Goal: Task Accomplishment & Management: Manage account settings

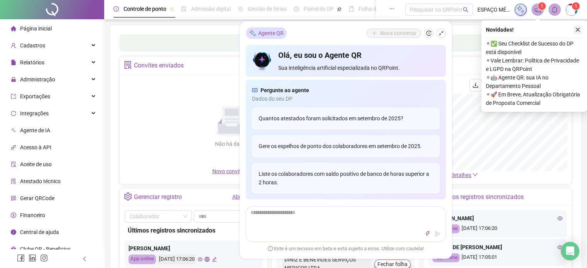
click at [579, 31] on icon "close" at bounding box center [577, 29] width 5 height 5
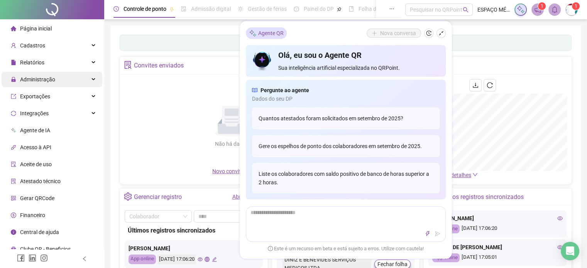
click at [63, 81] on div "Administração" at bounding box center [52, 79] width 101 height 15
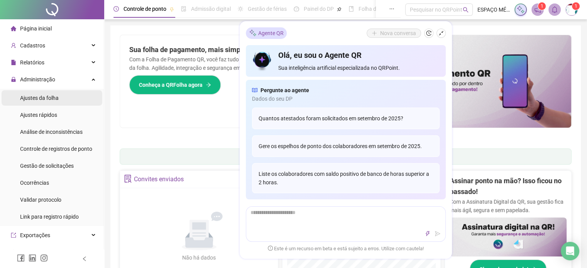
click at [59, 99] on li "Ajustes da folha" at bounding box center [52, 97] width 101 height 15
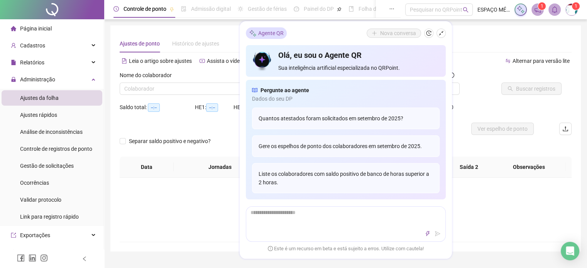
type input "**********"
click at [442, 33] on icon "shrink" at bounding box center [441, 33] width 5 height 5
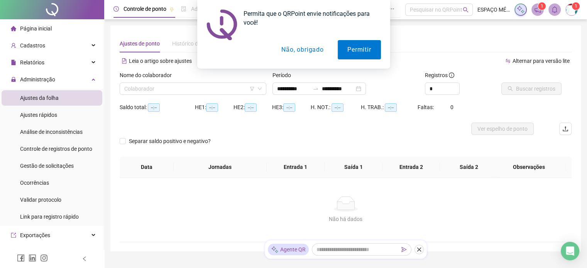
click at [303, 50] on button "Não, obrigado" at bounding box center [302, 49] width 61 height 19
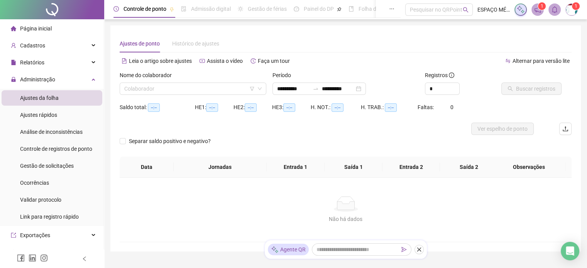
click at [316, 41] on div "Ajustes de ponto Histórico de ajustes" at bounding box center [346, 44] width 452 height 18
click at [144, 31] on div "**********" at bounding box center [345, 138] width 470 height 226
click at [72, 78] on div "Administração" at bounding box center [52, 79] width 101 height 15
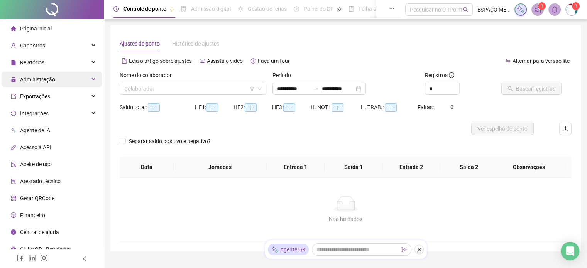
click at [80, 81] on div "Administração" at bounding box center [52, 79] width 101 height 15
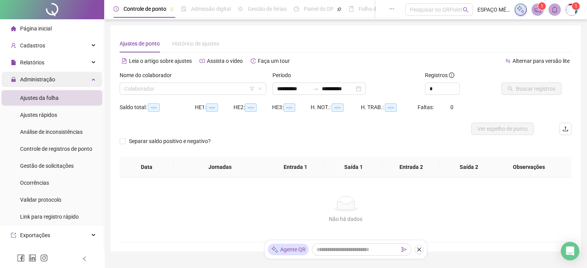
click at [75, 82] on div "Administração" at bounding box center [52, 79] width 101 height 15
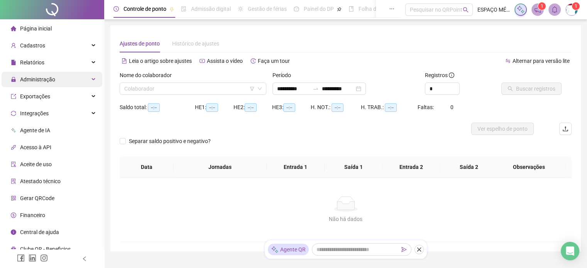
click at [66, 82] on div "Administração" at bounding box center [52, 79] width 101 height 15
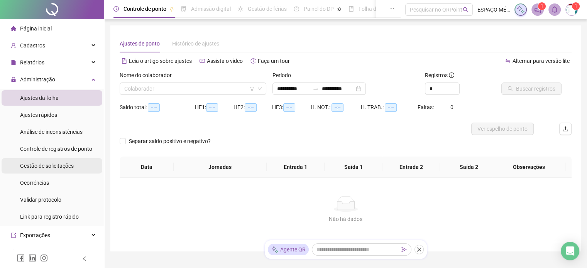
click at [61, 169] on div "Gestão de solicitações" at bounding box center [47, 165] width 54 height 15
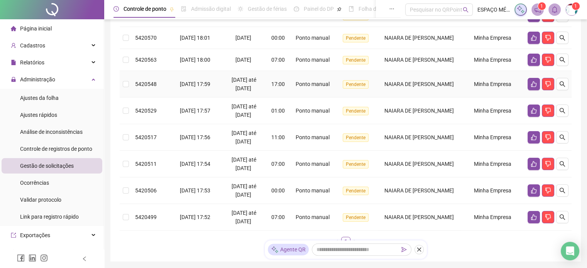
scroll to position [154, 0]
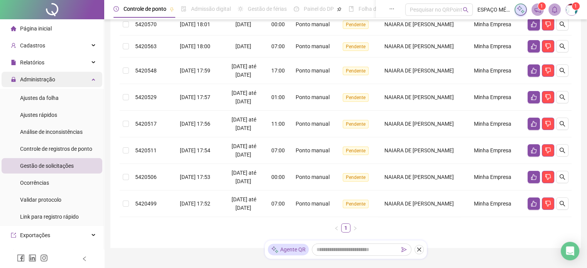
click at [63, 79] on div "Administração" at bounding box center [52, 79] width 101 height 15
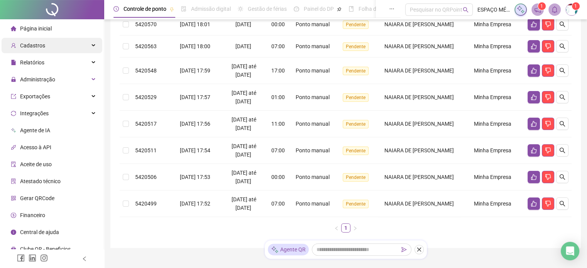
click at [71, 46] on div "Cadastros" at bounding box center [52, 45] width 101 height 15
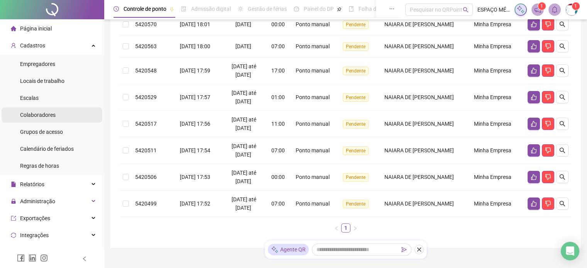
click at [65, 118] on li "Colaboradores" at bounding box center [52, 114] width 101 height 15
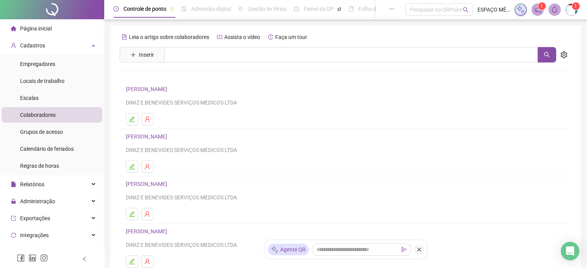
scroll to position [39, 0]
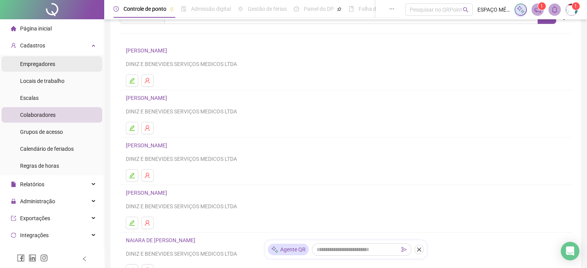
click at [61, 62] on li "Empregadores" at bounding box center [52, 63] width 101 height 15
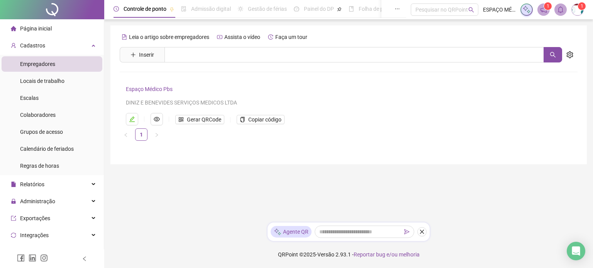
click at [162, 90] on link "Espaço Médico Pbs" at bounding box center [149, 89] width 47 height 6
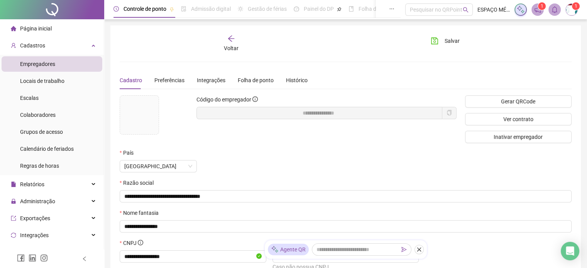
click at [232, 44] on div "Voltar" at bounding box center [231, 44] width 70 height 18
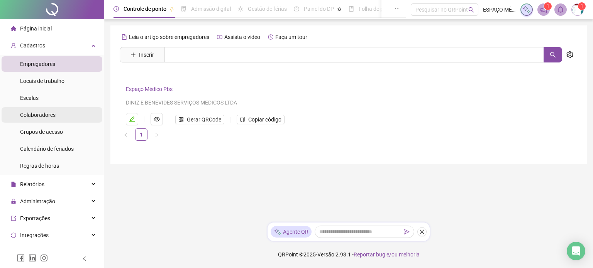
click at [68, 109] on li "Colaboradores" at bounding box center [52, 114] width 101 height 15
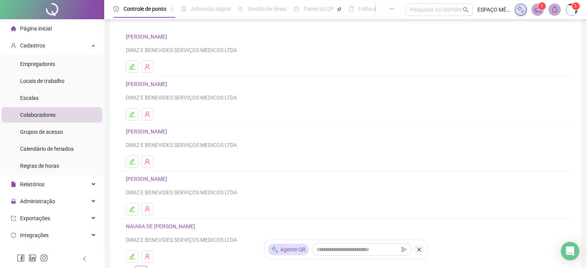
scroll to position [116, 0]
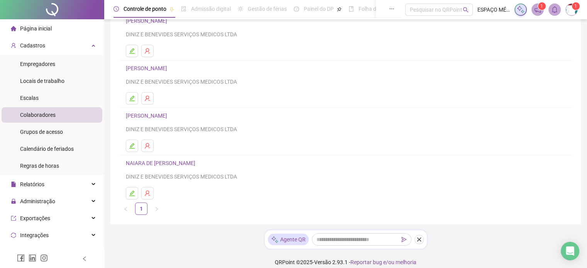
click at [184, 164] on link "NAIARA DE ARAÚJO SILVA" at bounding box center [162, 163] width 72 height 6
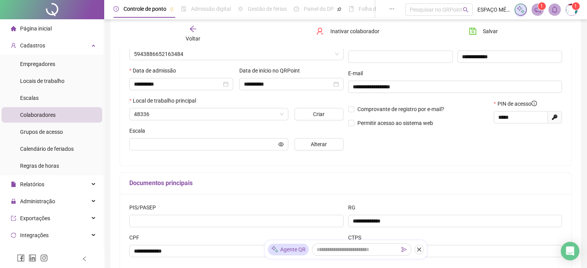
type input "*******"
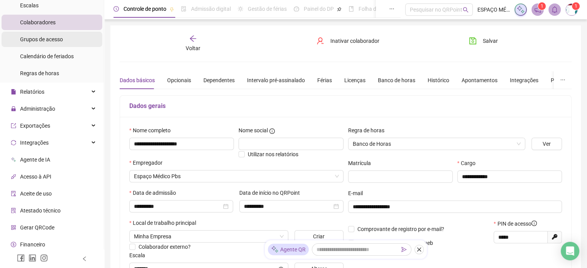
scroll to position [112, 0]
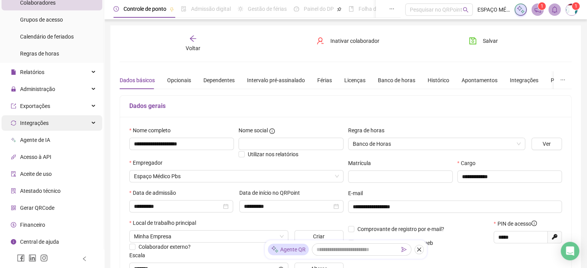
click at [75, 123] on div "Integrações" at bounding box center [52, 122] width 101 height 15
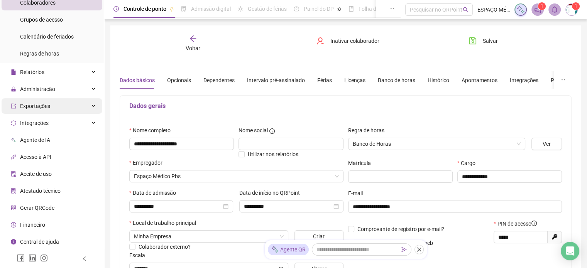
click at [75, 109] on div "Exportações" at bounding box center [52, 105] width 101 height 15
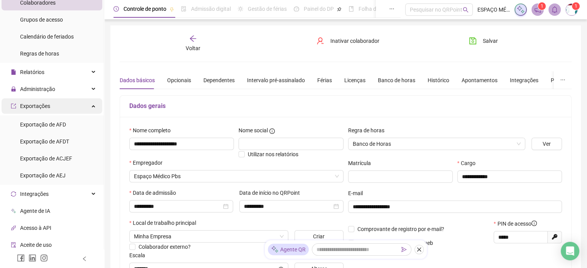
click at [75, 109] on div "Exportações" at bounding box center [52, 105] width 101 height 15
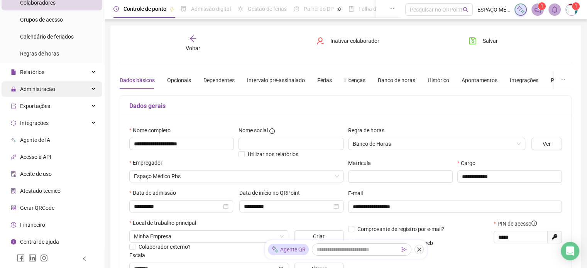
click at [70, 90] on div "Administração" at bounding box center [52, 88] width 101 height 15
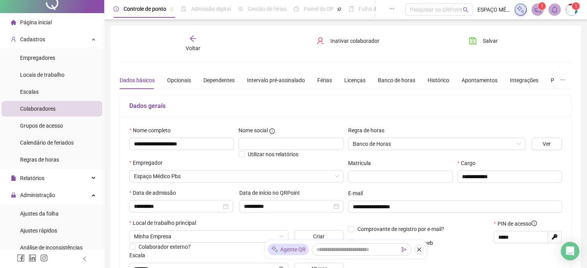
scroll to position [0, 0]
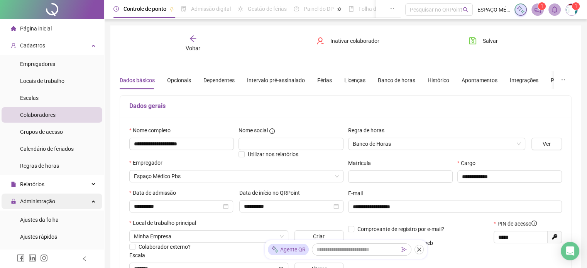
click at [73, 205] on div "Administração" at bounding box center [52, 201] width 101 height 15
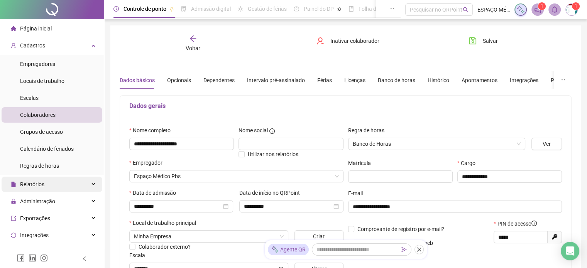
click at [70, 188] on div "Relatórios" at bounding box center [52, 184] width 101 height 15
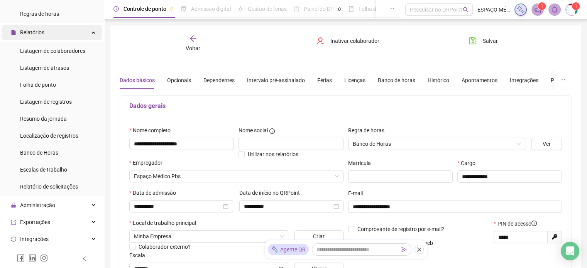
scroll to position [154, 0]
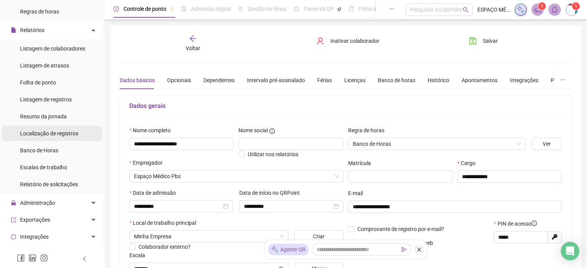
click at [69, 139] on div "Localização de registros" at bounding box center [49, 133] width 58 height 15
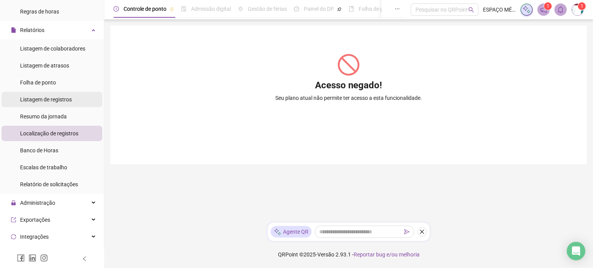
click at [66, 98] on span "Listagem de registros" at bounding box center [46, 99] width 52 height 6
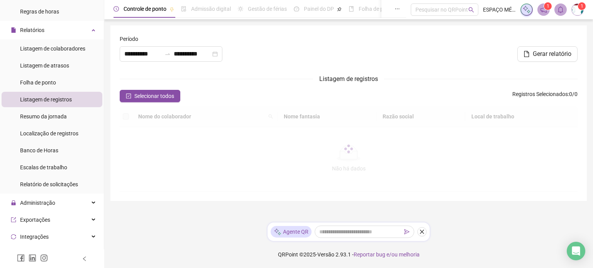
type input "**********"
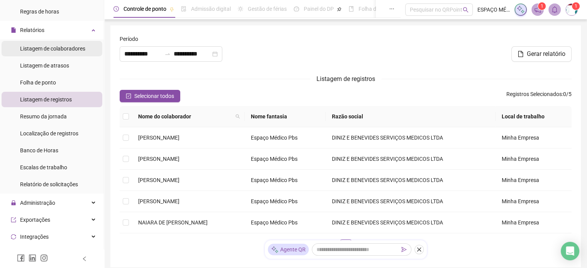
click at [73, 48] on span "Listagem de colaboradores" at bounding box center [52, 49] width 65 height 6
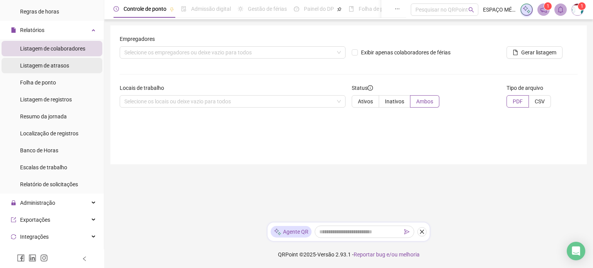
click at [69, 68] on li "Listagem de atrasos" at bounding box center [52, 65] width 101 height 15
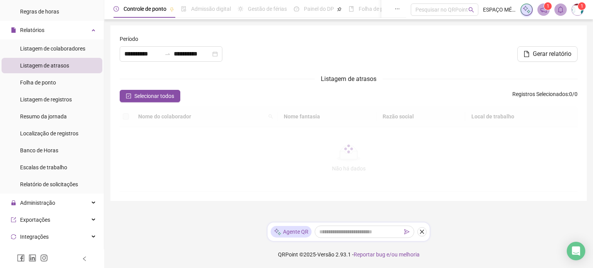
type input "**********"
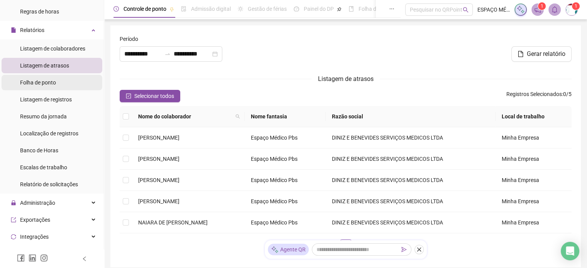
click at [65, 87] on li "Folha de ponto" at bounding box center [52, 82] width 101 height 15
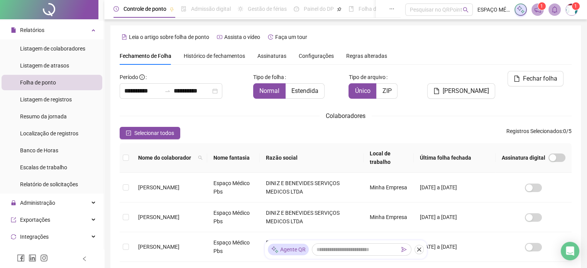
scroll to position [24, 0]
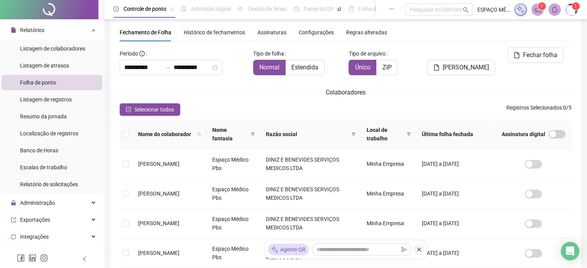
click at [308, 33] on span "Configurações" at bounding box center [316, 32] width 35 height 5
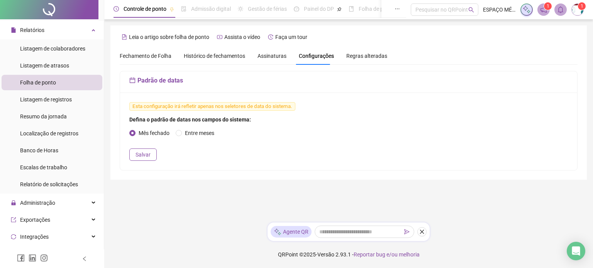
click at [235, 53] on span "Histórico de fechamentos" at bounding box center [214, 56] width 61 height 6
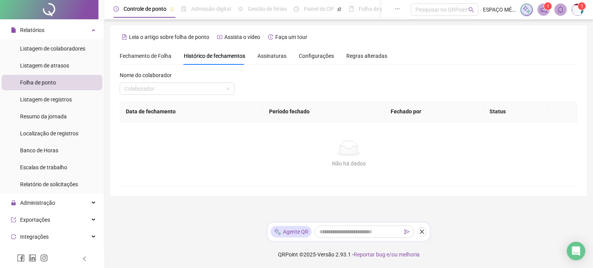
click at [267, 56] on span "Assinaturas" at bounding box center [271, 55] width 29 height 5
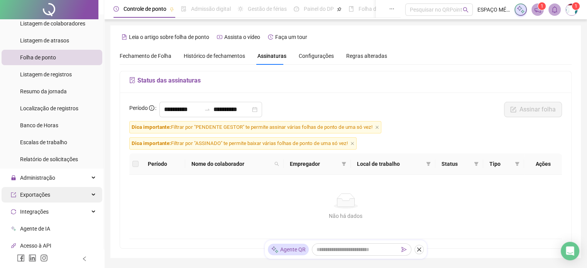
scroll to position [193, 0]
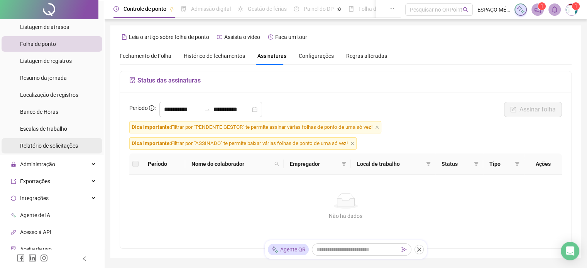
click at [61, 149] on span "Relatório de solicitações" at bounding box center [49, 146] width 58 height 6
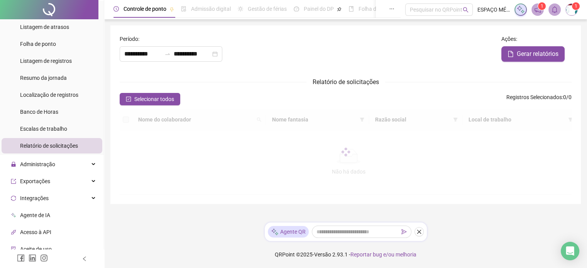
type input "**********"
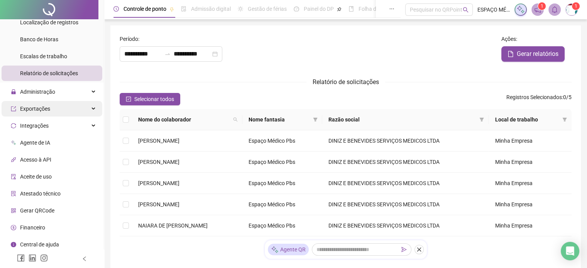
scroll to position [268, 0]
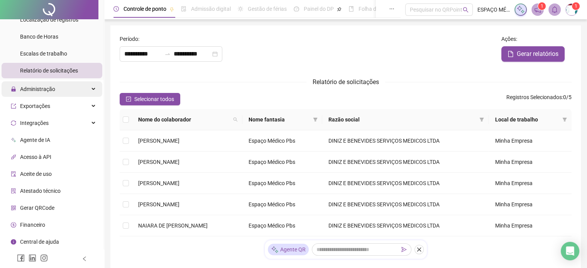
click at [58, 89] on div "Administração" at bounding box center [52, 88] width 101 height 15
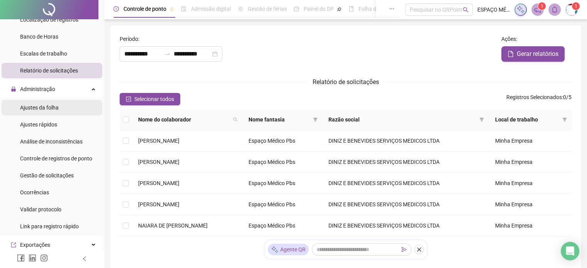
scroll to position [307, 0]
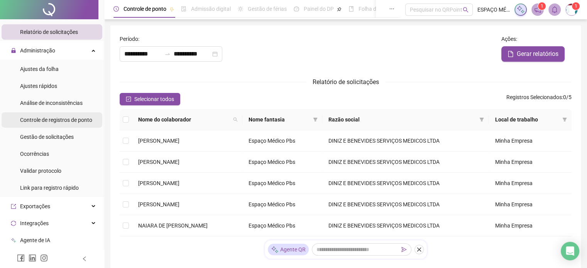
click at [62, 125] on div "Controle de registros de ponto" at bounding box center [56, 119] width 72 height 15
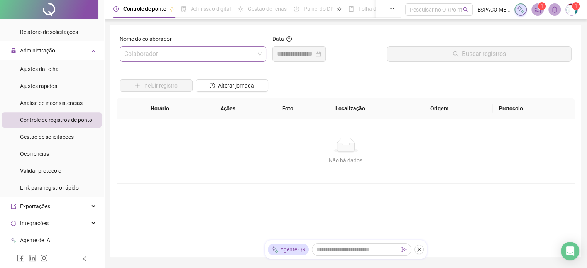
click at [215, 55] on input "search" at bounding box center [189, 54] width 130 height 15
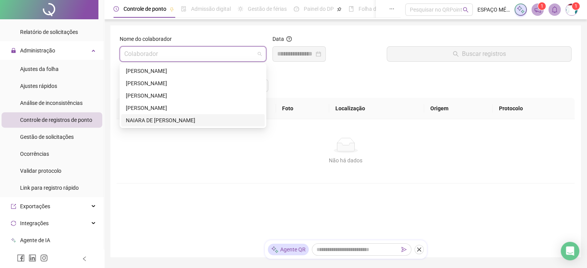
click at [176, 122] on div "NAIARA DE ARAÚJO SILVA" at bounding box center [193, 120] width 134 height 8
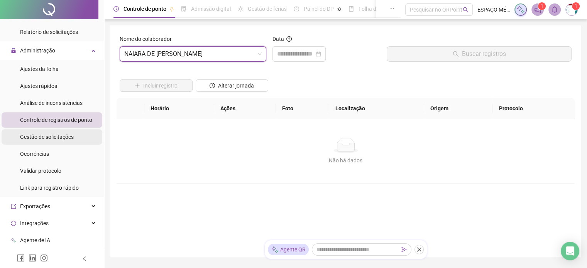
click at [68, 136] on span "Gestão de solicitações" at bounding box center [47, 137] width 54 height 6
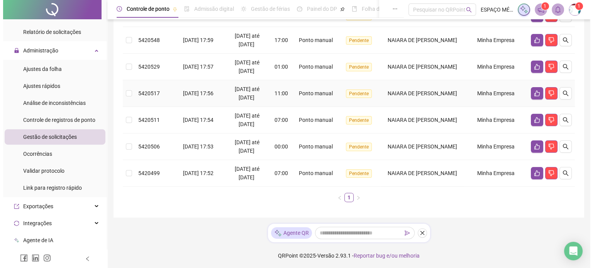
scroll to position [146, 0]
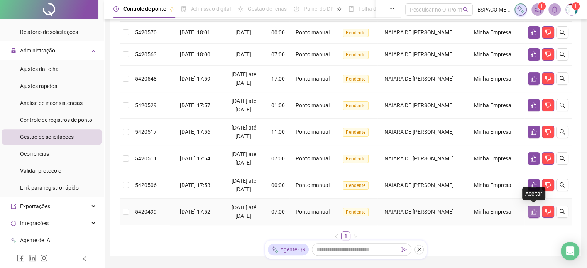
click at [533, 212] on icon "like" at bounding box center [534, 212] width 6 height 6
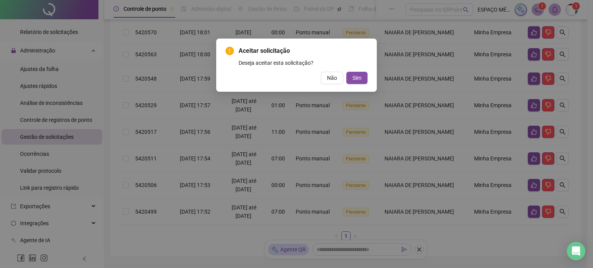
drag, startPoint x: 360, startPoint y: 78, endPoint x: 402, endPoint y: 106, distance: 50.1
click at [360, 78] on span "Sim" at bounding box center [356, 78] width 9 height 8
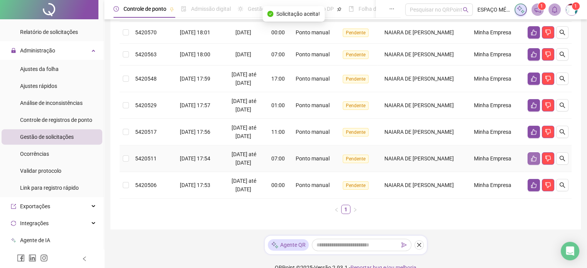
click at [538, 159] on button "button" at bounding box center [534, 158] width 12 height 12
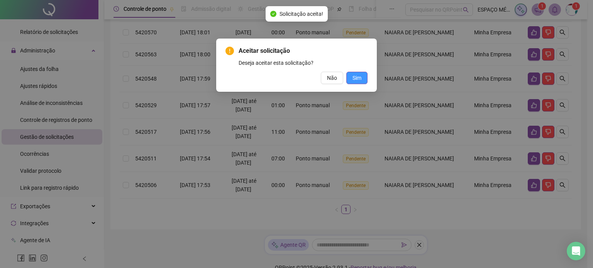
click at [358, 78] on span "Sim" at bounding box center [356, 78] width 9 height 8
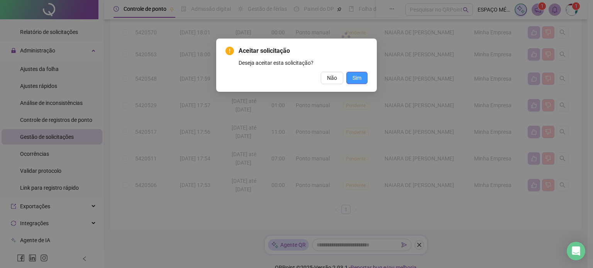
click at [358, 77] on div "Aceitar solicitação Deseja aceitar esta solicitação? Não Sim" at bounding box center [296, 134] width 593 height 268
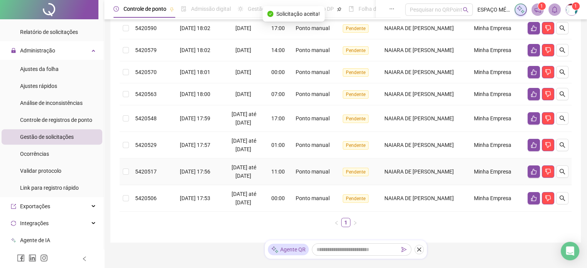
scroll to position [93, 0]
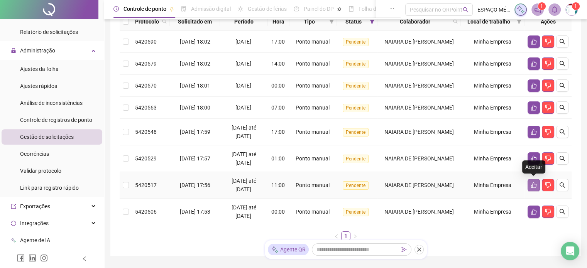
click at [530, 186] on button "button" at bounding box center [534, 185] width 12 height 12
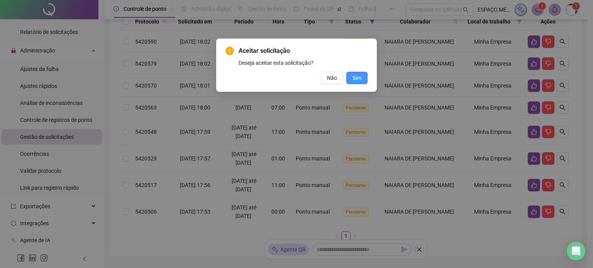
click at [358, 77] on span "Sim" at bounding box center [356, 78] width 9 height 8
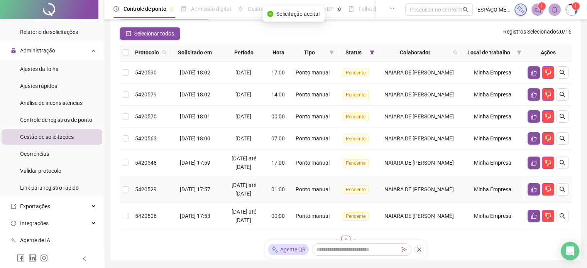
scroll to position [54, 0]
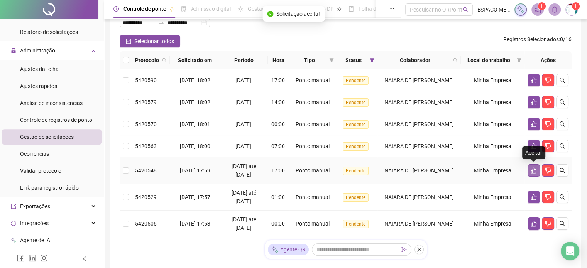
click at [531, 168] on icon "like" at bounding box center [534, 170] width 6 height 6
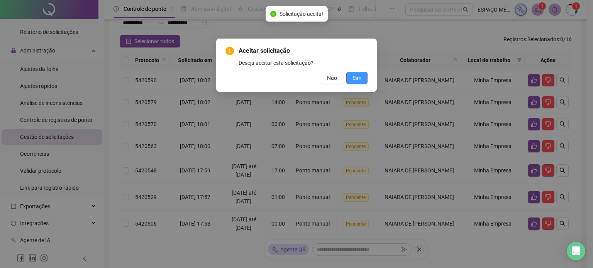
click at [363, 81] on button "Sim" at bounding box center [356, 78] width 21 height 12
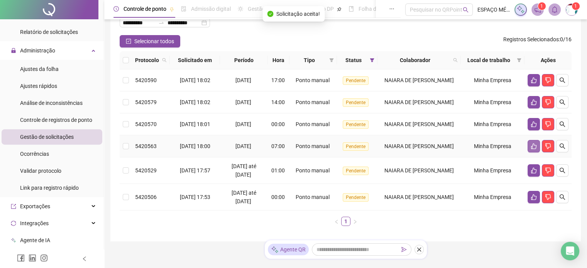
click at [531, 145] on icon "like" at bounding box center [534, 146] width 6 height 6
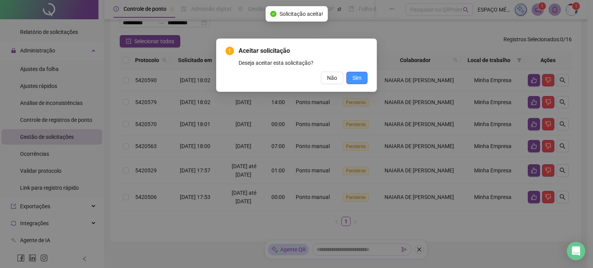
click at [360, 76] on span "Sim" at bounding box center [356, 78] width 9 height 8
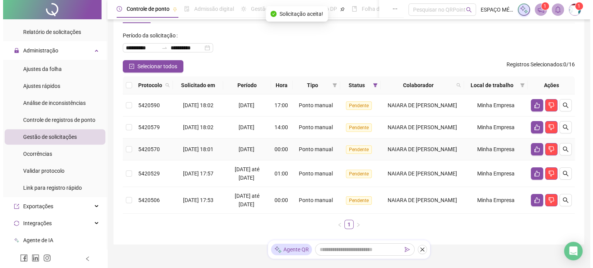
scroll to position [16, 0]
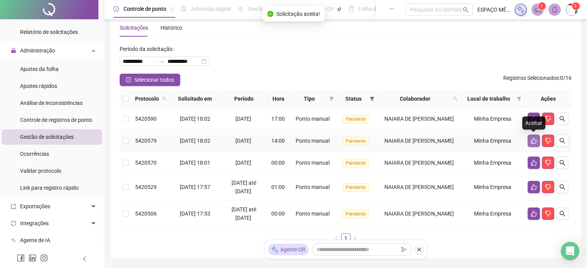
click at [534, 139] on icon "like" at bounding box center [533, 141] width 5 height 6
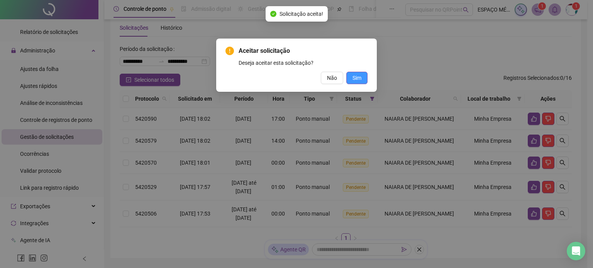
click at [355, 76] on span "Sim" at bounding box center [356, 78] width 9 height 8
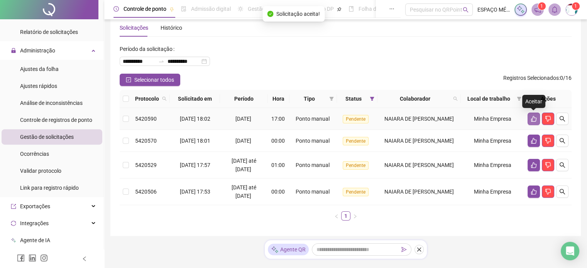
click at [531, 120] on icon "like" at bounding box center [534, 119] width 6 height 6
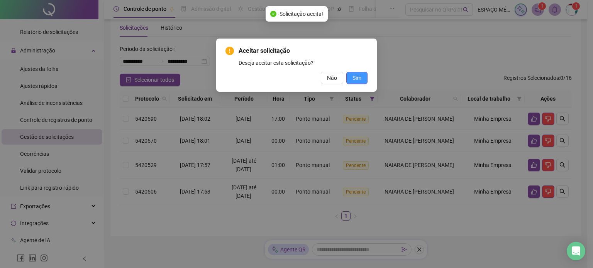
click at [358, 77] on span "Sim" at bounding box center [356, 78] width 9 height 8
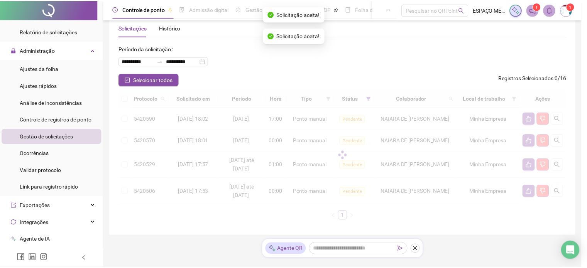
scroll to position [13, 0]
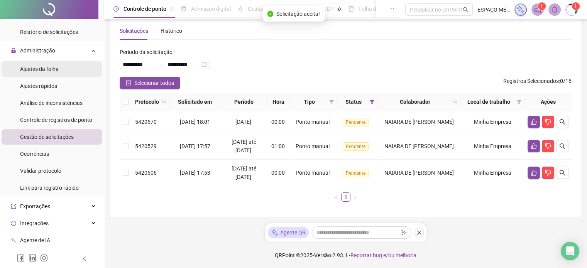
click at [67, 71] on li "Ajustes da folha" at bounding box center [52, 68] width 101 height 15
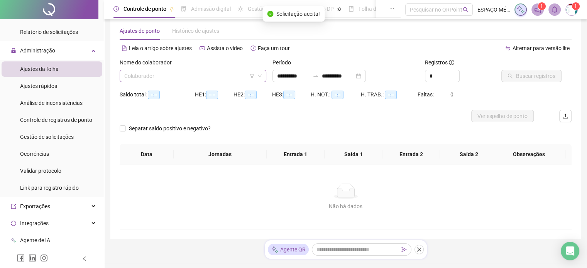
click at [215, 77] on input "search" at bounding box center [189, 76] width 130 height 12
type input "**********"
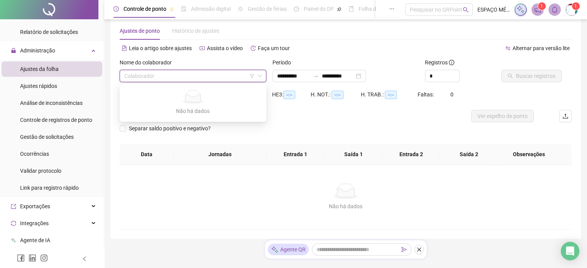
click at [239, 73] on input "search" at bounding box center [189, 76] width 130 height 12
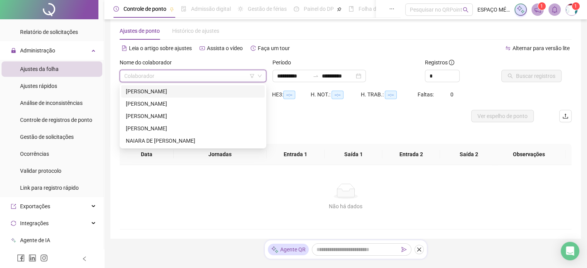
click at [246, 60] on div "Nome do colaborador" at bounding box center [193, 64] width 147 height 12
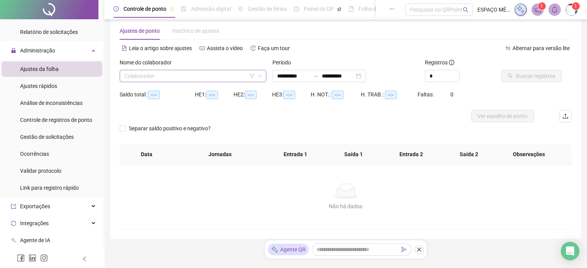
click at [231, 80] on input "search" at bounding box center [189, 76] width 130 height 12
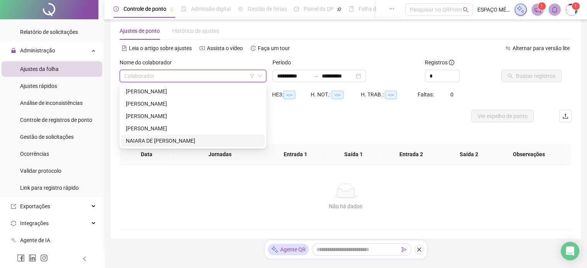
click at [187, 137] on div "NAIARA DE ARAÚJO SILVA" at bounding box center [193, 141] width 134 height 8
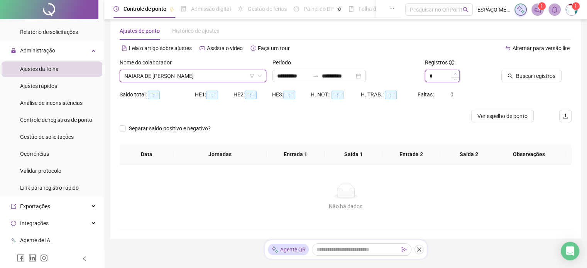
type input "*"
drag, startPoint x: 455, startPoint y: 71, endPoint x: 509, endPoint y: 76, distance: 53.9
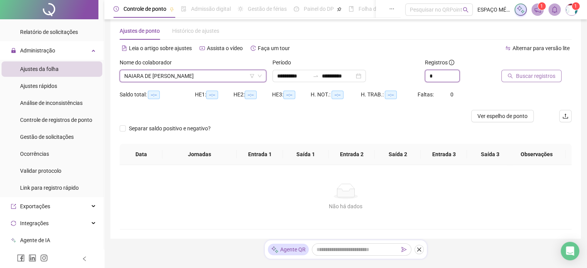
click at [459, 71] on span "Increase Value" at bounding box center [459, 73] width 0 height 6
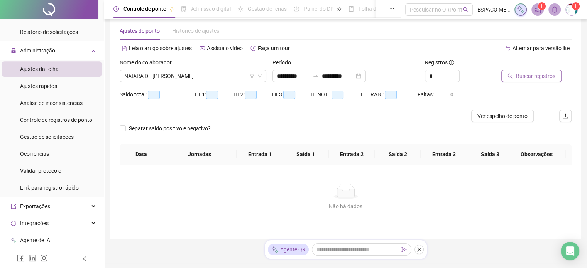
click at [511, 77] on icon "search" at bounding box center [510, 76] width 5 height 5
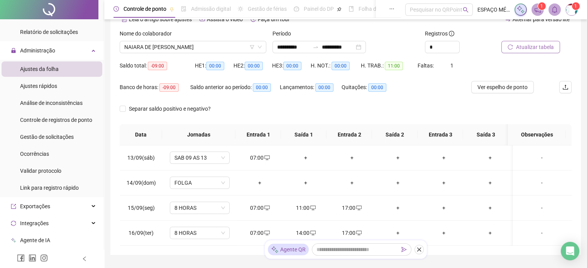
scroll to position [80, 0]
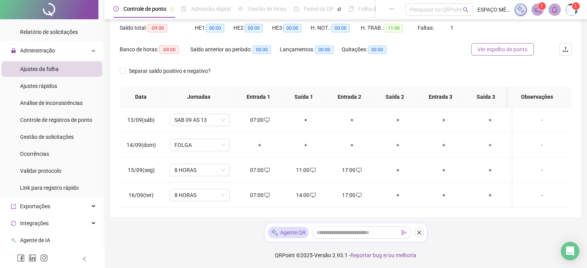
click at [501, 52] on span "Ver espelho de ponto" at bounding box center [502, 49] width 50 height 8
click at [572, 10] on img at bounding box center [572, 10] width 12 height 12
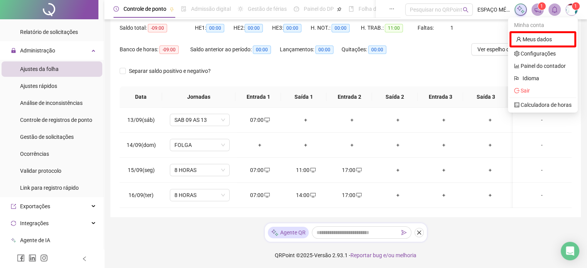
click at [572, 10] on img at bounding box center [572, 10] width 12 height 12
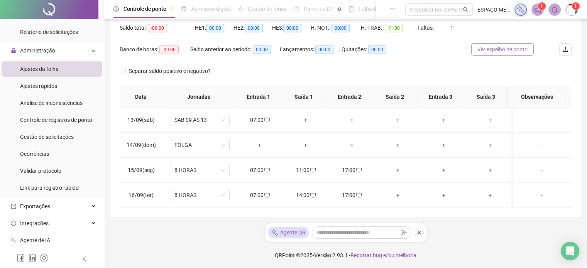
click at [496, 51] on span "Ver espelho de ponto" at bounding box center [502, 49] width 50 height 8
click at [60, 139] on span "Gestão de solicitações" at bounding box center [47, 137] width 54 height 6
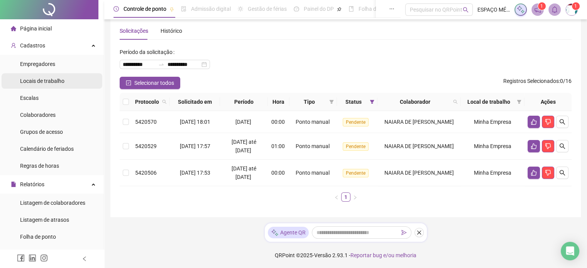
click at [58, 78] on span "Locais de trabalho" at bounding box center [42, 81] width 44 height 6
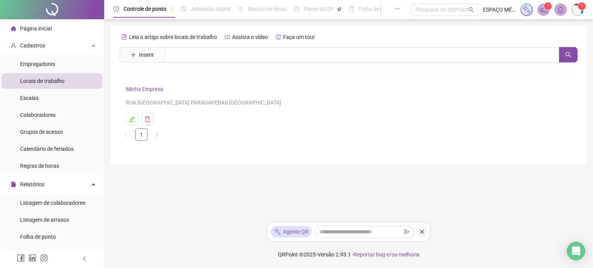
click at [136, 88] on link "Minha Empresa" at bounding box center [144, 89] width 37 height 6
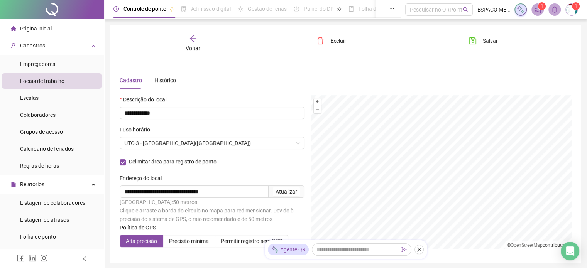
click at [199, 43] on div "Voltar" at bounding box center [193, 44] width 70 height 18
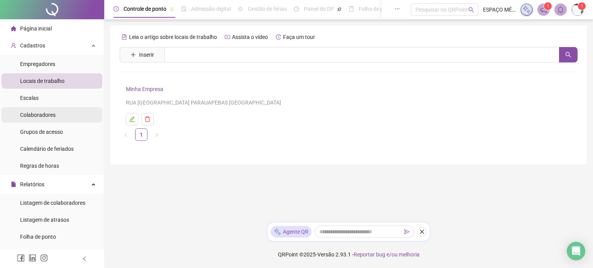
click at [56, 115] on li "Colaboradores" at bounding box center [52, 114] width 101 height 15
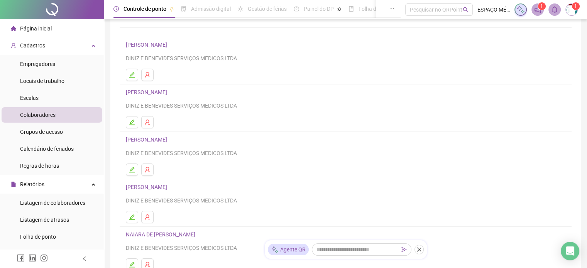
scroll to position [116, 0]
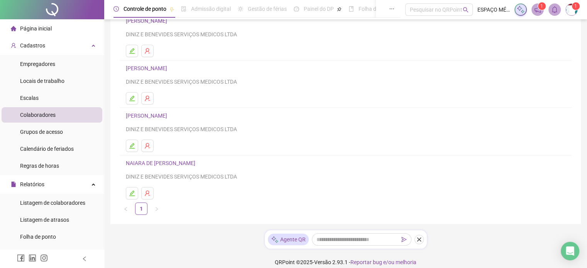
click at [162, 164] on link "NAIARA DE ARAÚJO SILVA" at bounding box center [162, 163] width 72 height 6
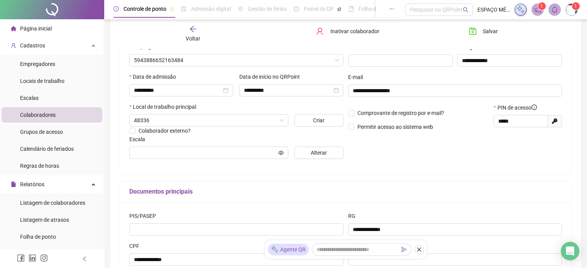
scroll to position [120, 0]
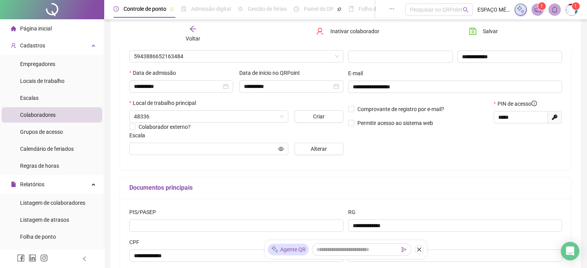
type input "*******"
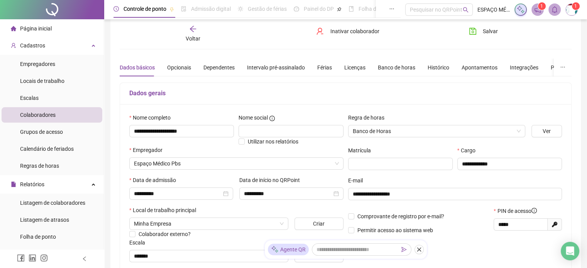
scroll to position [0, 0]
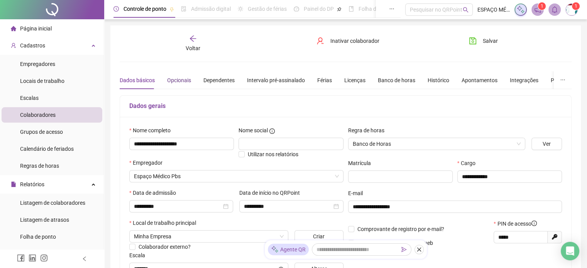
click at [181, 77] on div "Opcionais" at bounding box center [179, 80] width 24 height 8
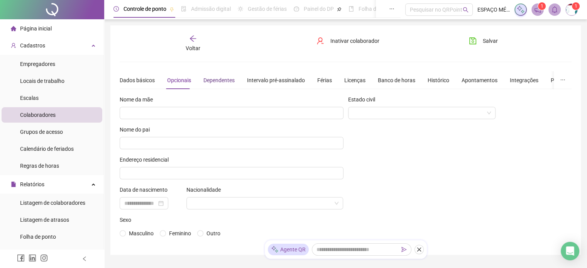
click at [221, 77] on div "Dependentes" at bounding box center [218, 80] width 31 height 8
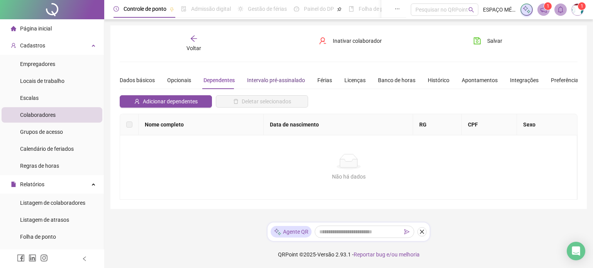
click at [270, 80] on div "Intervalo pré-assinalado" at bounding box center [276, 80] width 58 height 8
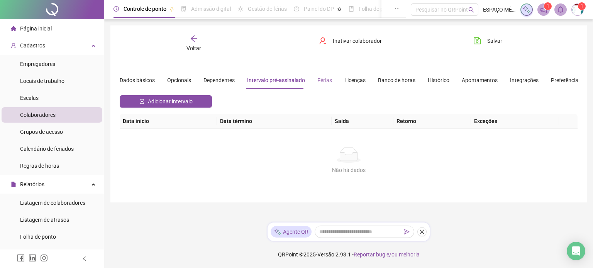
click at [315, 77] on div "Dados básicos Opcionais Dependentes Intervalo pré-assinalado Férias Licenças Ba…" at bounding box center [350, 80] width 461 height 18
click at [387, 77] on div "Banco de horas" at bounding box center [396, 80] width 37 height 8
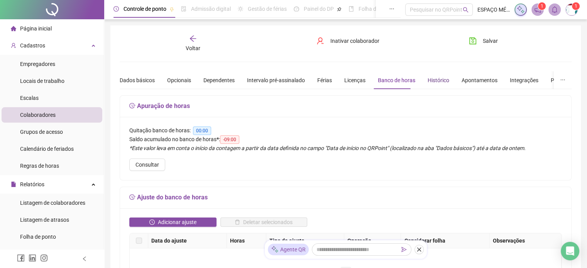
click at [438, 78] on div "Histórico" at bounding box center [439, 80] width 22 height 8
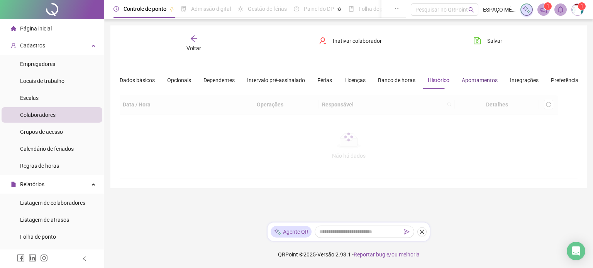
click at [481, 78] on div "Apontamentos" at bounding box center [480, 80] width 36 height 8
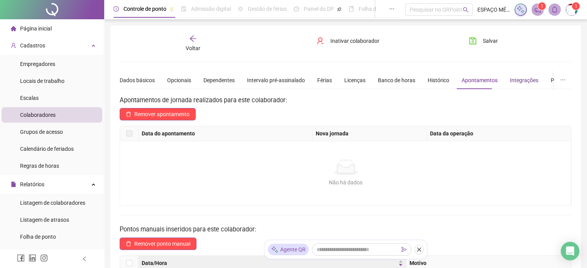
click at [529, 77] on div "Integrações" at bounding box center [524, 80] width 29 height 8
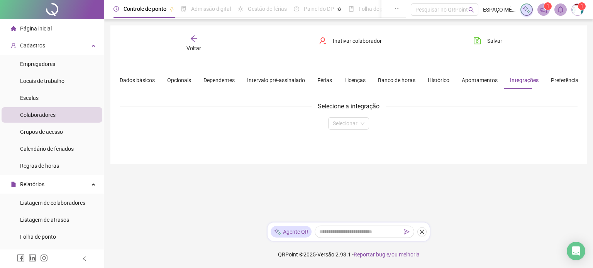
click at [494, 78] on div "Dados básicos Opcionais Dependentes Intervalo pré-assinalado Férias Licenças Ba…" at bounding box center [350, 80] width 461 height 18
click at [475, 82] on div "Apontamentos" at bounding box center [480, 80] width 36 height 8
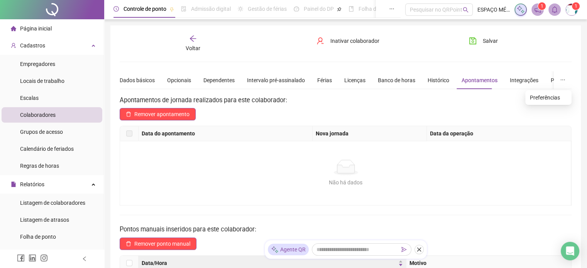
click at [555, 80] on button "button" at bounding box center [563, 80] width 18 height 18
click at [551, 79] on div "Preferências" at bounding box center [566, 80] width 30 height 8
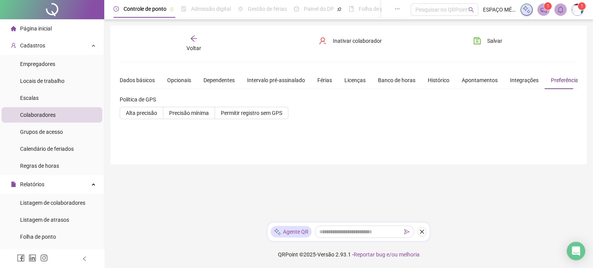
click at [191, 47] on span "Voltar" at bounding box center [193, 48] width 15 height 6
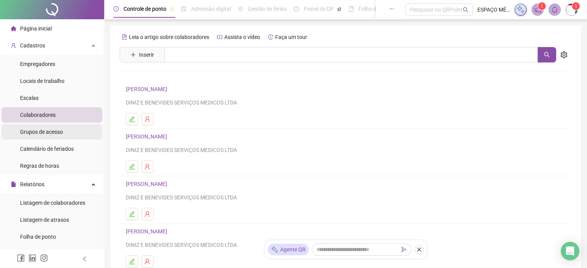
click at [66, 136] on li "Grupos de acesso" at bounding box center [52, 131] width 101 height 15
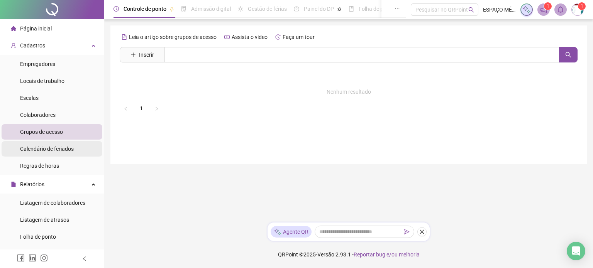
click at [66, 151] on span "Calendário de feriados" at bounding box center [47, 149] width 54 height 6
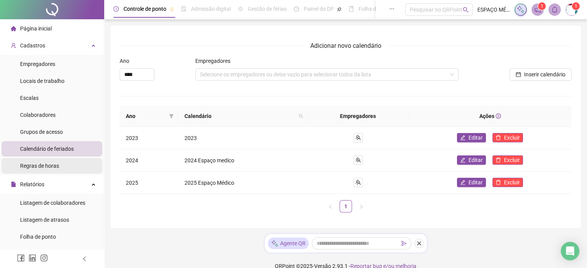
click at [72, 162] on li "Regras de horas" at bounding box center [52, 165] width 101 height 15
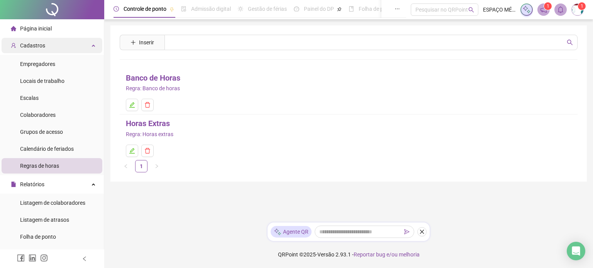
click at [81, 49] on div "Cadastros" at bounding box center [52, 45] width 101 height 15
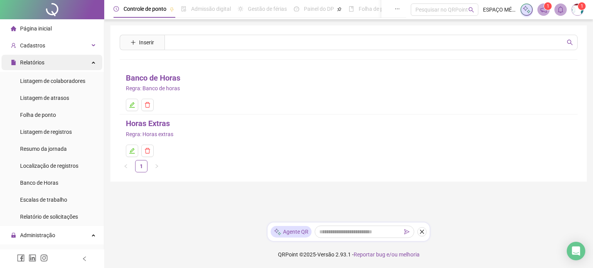
click at [82, 63] on div "Relatórios" at bounding box center [52, 62] width 101 height 15
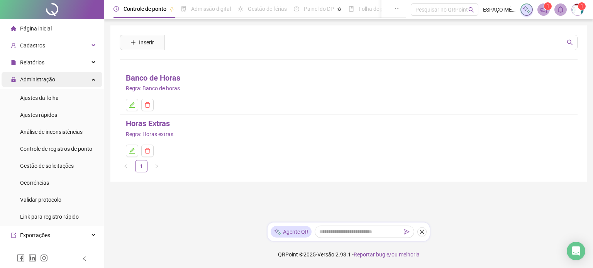
click at [85, 83] on div "Administração" at bounding box center [52, 79] width 101 height 15
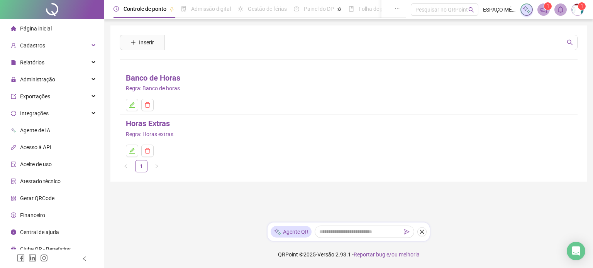
click at [42, 215] on span "Financeiro" at bounding box center [32, 215] width 25 height 6
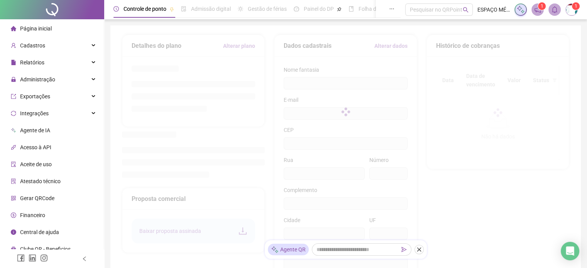
type input "**********"
type input "*******"
type input "***"
type input "**"
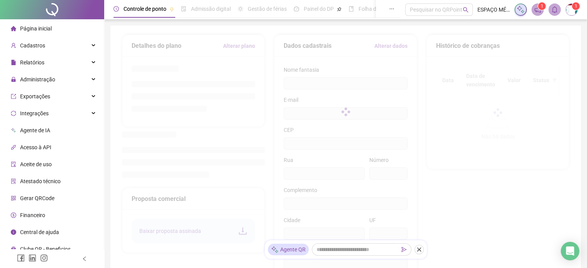
type input "**********"
type input "**"
type input "*********"
type input "**********"
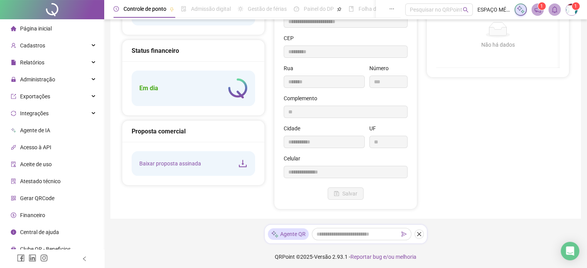
scroll to position [94, 0]
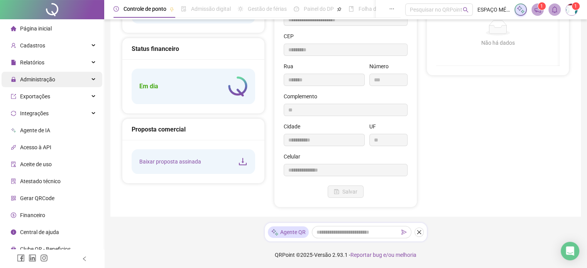
click at [60, 80] on div "Administração" at bounding box center [52, 79] width 101 height 15
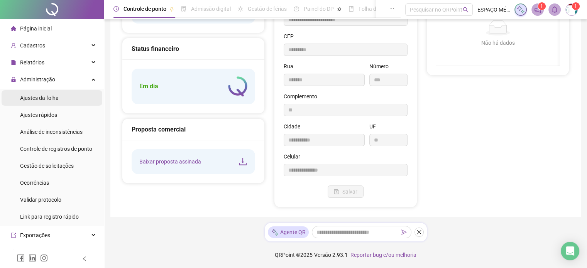
click at [51, 97] on span "Ajustes da folha" at bounding box center [39, 98] width 39 height 6
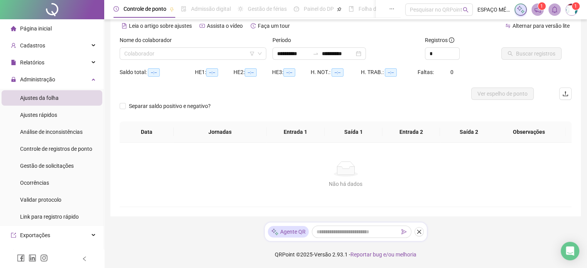
scroll to position [35, 0]
type input "**********"
click at [226, 59] on input "search" at bounding box center [189, 54] width 130 height 12
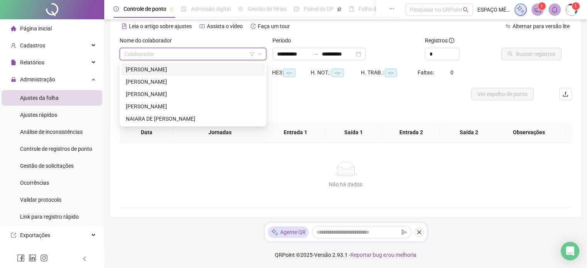
click at [226, 59] on input "search" at bounding box center [189, 54] width 130 height 12
click at [116, 98] on div "**********" at bounding box center [345, 104] width 470 height 226
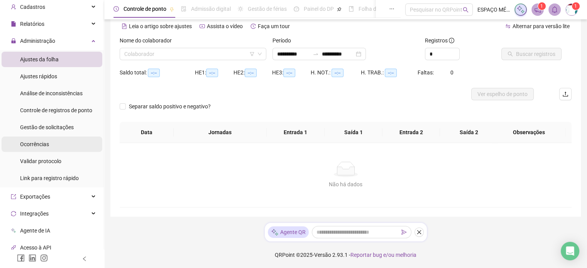
scroll to position [0, 0]
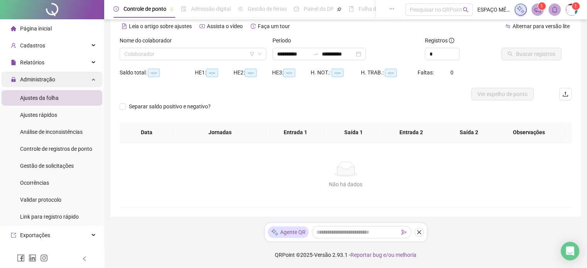
click at [58, 78] on div "Administração" at bounding box center [52, 79] width 101 height 15
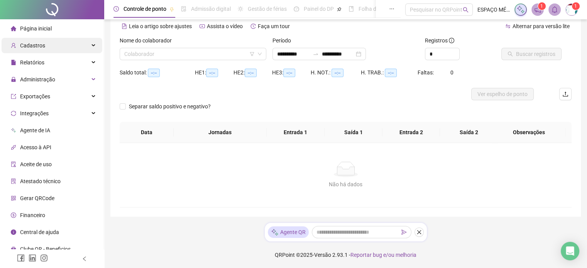
click at [66, 46] on div "Cadastros" at bounding box center [52, 45] width 101 height 15
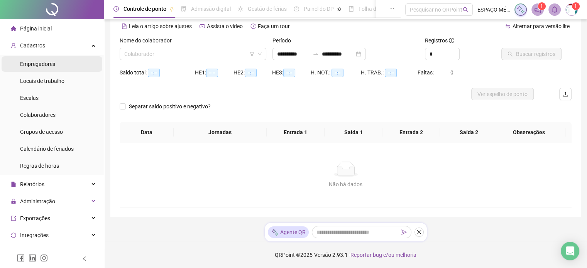
click at [51, 67] on span "Empregadores" at bounding box center [37, 64] width 35 height 6
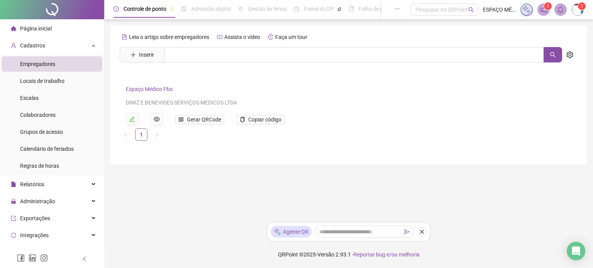
click at [141, 86] on link "Espaço Médico Pbs" at bounding box center [149, 89] width 47 height 6
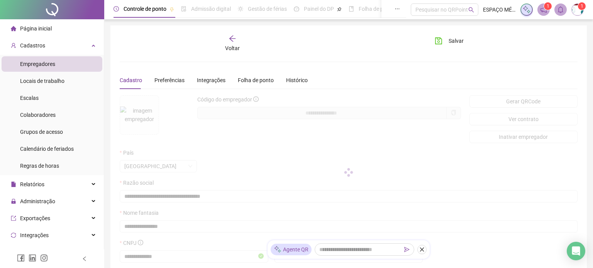
type input "**********"
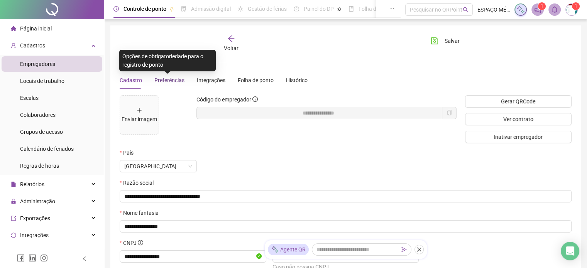
click at [161, 77] on span "Preferências" at bounding box center [169, 80] width 30 height 6
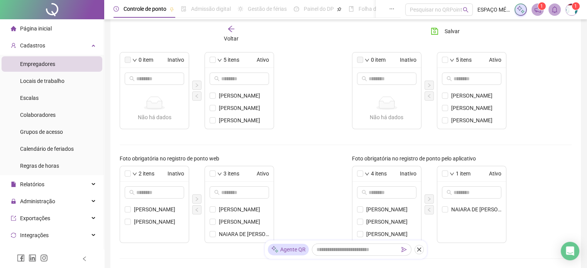
scroll to position [154, 0]
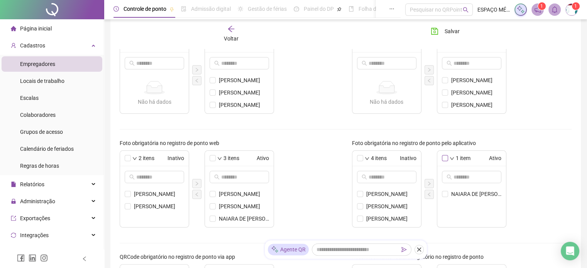
click at [447, 157] on span at bounding box center [445, 158] width 6 height 6
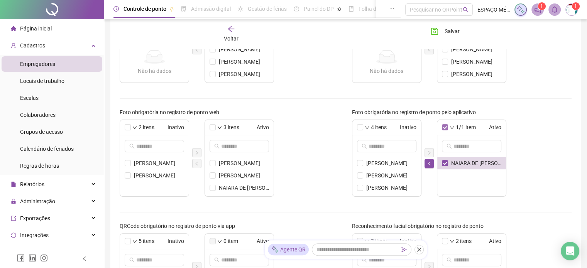
scroll to position [232, 0]
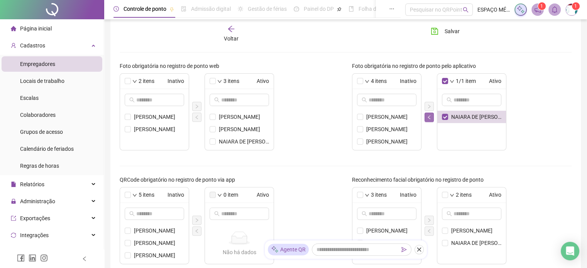
click at [428, 117] on icon "left" at bounding box center [429, 117] width 5 height 5
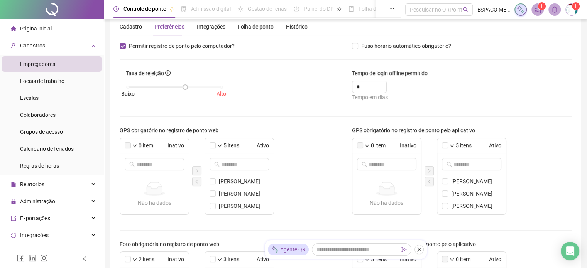
scroll to position [0, 0]
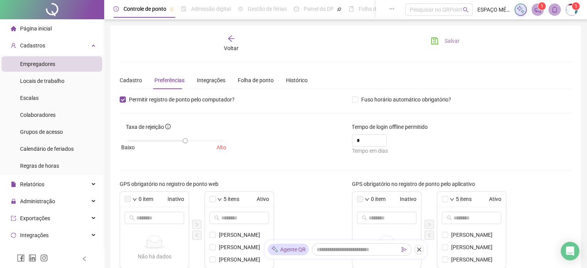
click at [436, 38] on icon "save" at bounding box center [434, 40] width 7 height 7
click at [232, 42] on icon "arrow-left" at bounding box center [231, 39] width 8 height 8
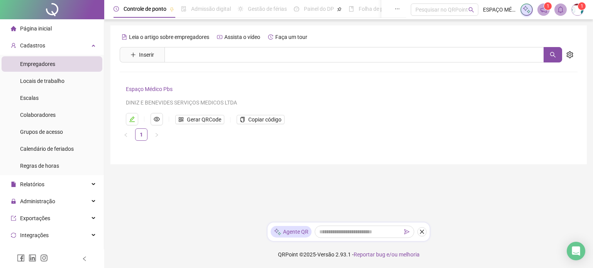
click at [157, 91] on link "Espaço Médico Pbs" at bounding box center [149, 89] width 47 height 6
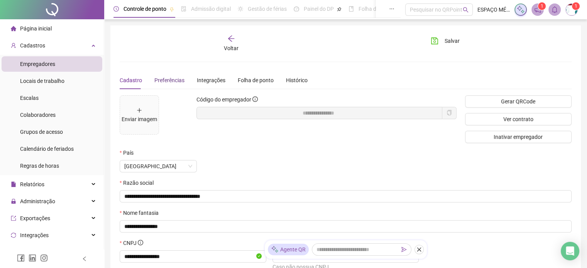
click at [173, 80] on span "Preferências" at bounding box center [169, 80] width 30 height 6
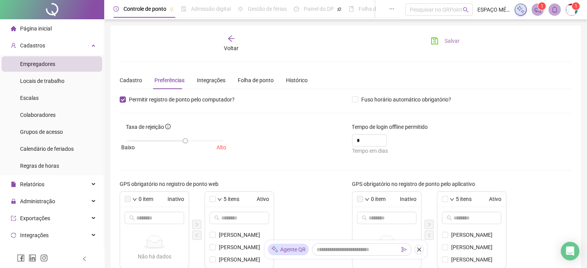
click at [439, 42] on button "Salvar" at bounding box center [445, 41] width 41 height 12
click at [233, 42] on div "Voltar" at bounding box center [231, 44] width 70 height 18
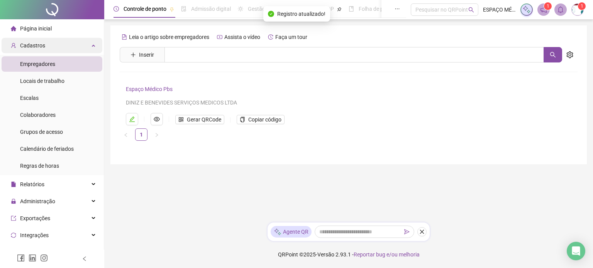
click at [73, 49] on div "Cadastros" at bounding box center [52, 45] width 101 height 15
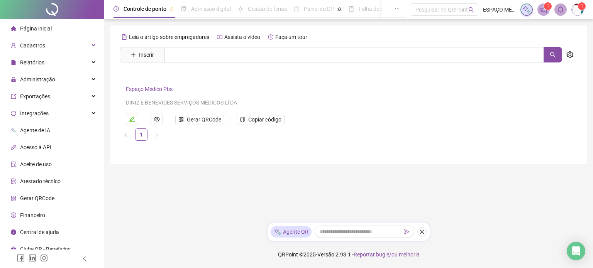
drag, startPoint x: 105, startPoint y: 70, endPoint x: 103, endPoint y: 65, distance: 5.0
click at [105, 69] on div "Controle de ponto Admissão digital Gestão de férias Painel do DP Folha de pagam…" at bounding box center [348, 134] width 489 height 268
click at [56, 80] on div "Administração" at bounding box center [52, 79] width 101 height 15
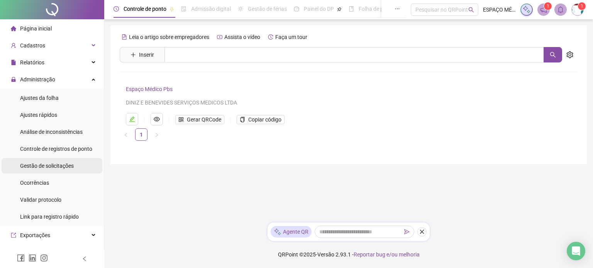
click at [76, 166] on li "Gestão de solicitações" at bounding box center [52, 165] width 101 height 15
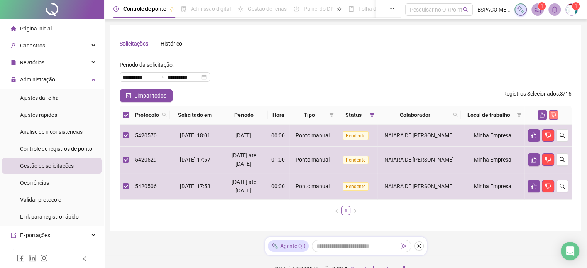
click at [556, 114] on icon "dislike" at bounding box center [553, 115] width 5 height 5
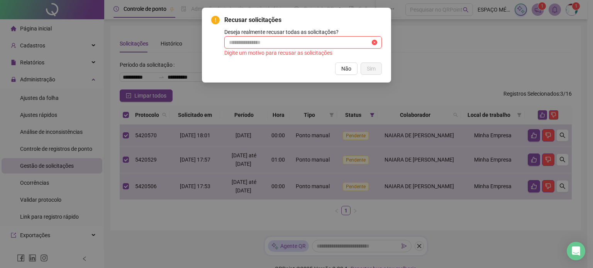
click at [346, 46] on input "text" at bounding box center [299, 42] width 141 height 8
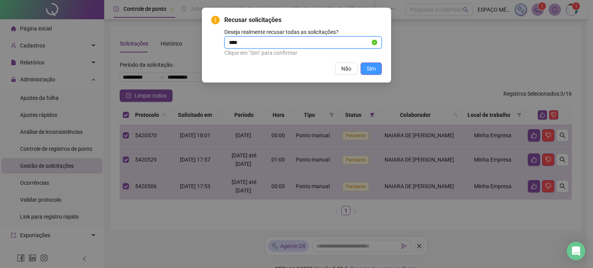
type input "****"
click at [377, 67] on button "Sim" at bounding box center [370, 69] width 21 height 12
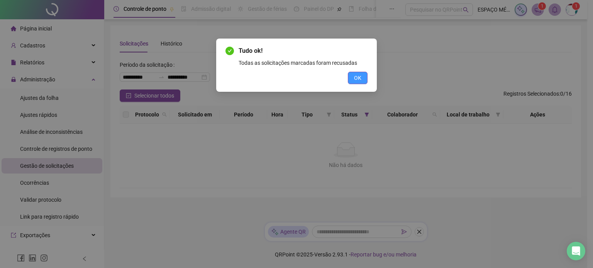
click at [360, 80] on span "OK" at bounding box center [357, 78] width 7 height 8
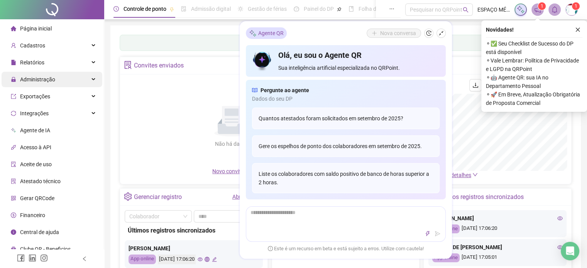
click at [57, 82] on div "Administração" at bounding box center [52, 79] width 101 height 15
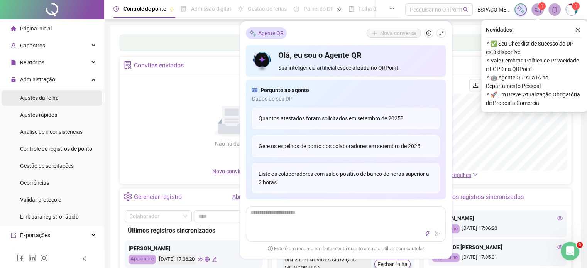
click at [57, 99] on span "Ajustes da folha" at bounding box center [39, 98] width 39 height 6
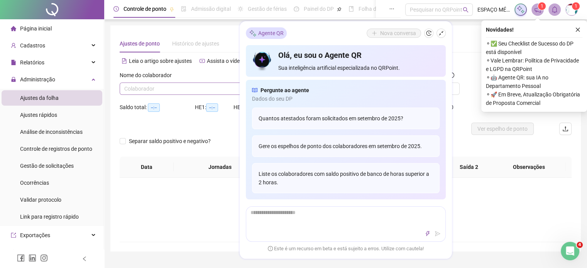
type input "**********"
click at [173, 90] on input "search" at bounding box center [189, 89] width 130 height 12
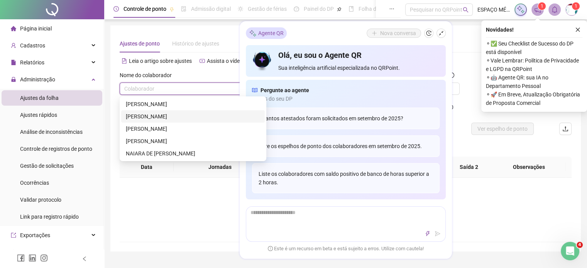
click at [174, 103] on div "ANA GABRIELA DE SOUSA ALVES" at bounding box center [193, 104] width 134 height 8
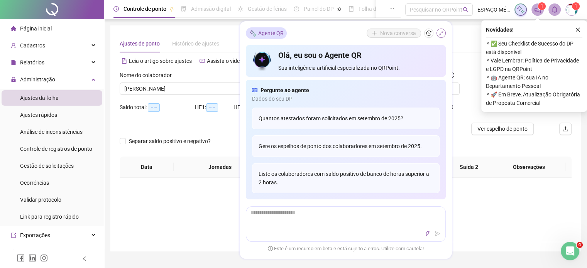
click at [442, 32] on icon "shrink" at bounding box center [441, 33] width 5 height 5
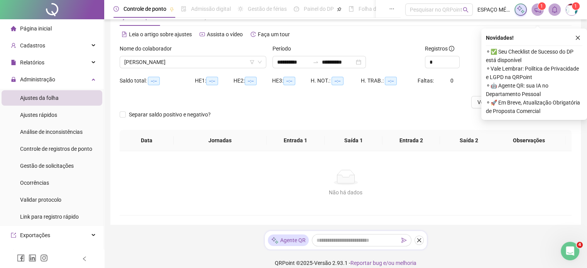
scroll to position [35, 0]
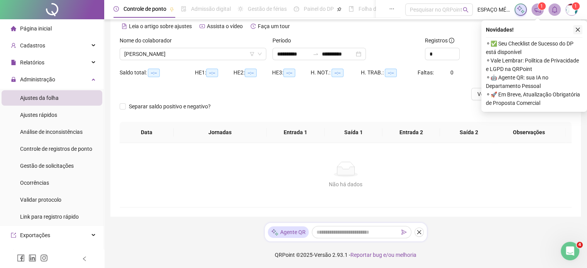
click at [579, 29] on icon "close" at bounding box center [578, 30] width 4 height 4
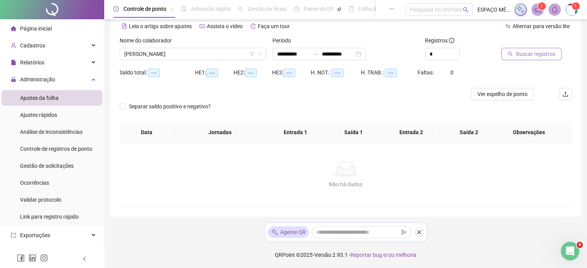
click at [539, 55] on span "Buscar registros" at bounding box center [535, 54] width 39 height 8
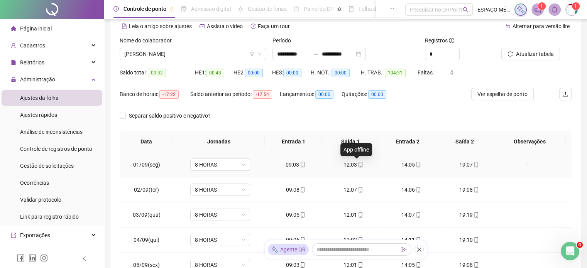
click at [358, 164] on icon "mobile" at bounding box center [360, 164] width 5 height 5
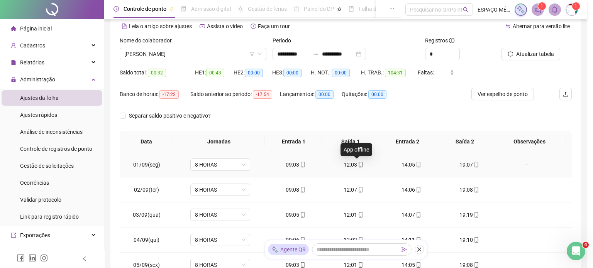
type input "**********"
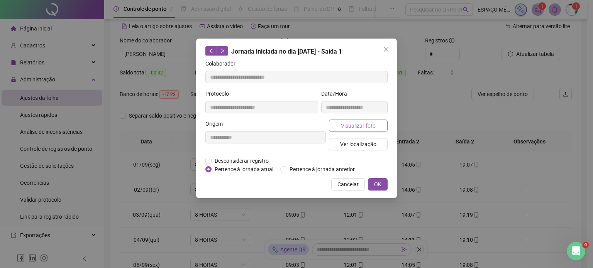
click at [344, 129] on span "Visualizar foto" at bounding box center [358, 126] width 35 height 8
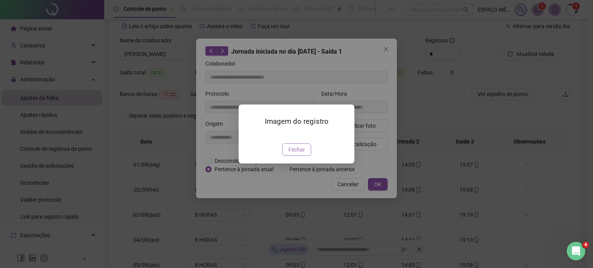
click at [300, 154] on span "Fechar" at bounding box center [296, 149] width 17 height 8
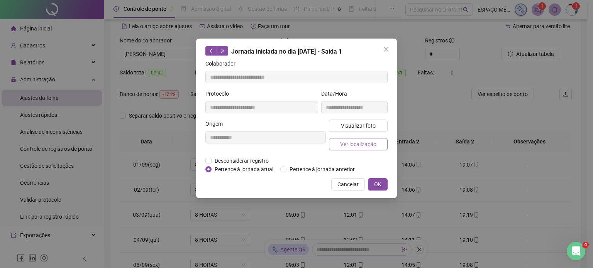
click at [340, 143] on span "Ver localização" at bounding box center [358, 144] width 36 height 8
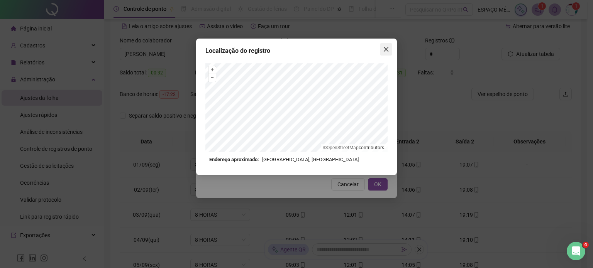
click at [387, 50] on icon "close" at bounding box center [386, 49] width 6 height 6
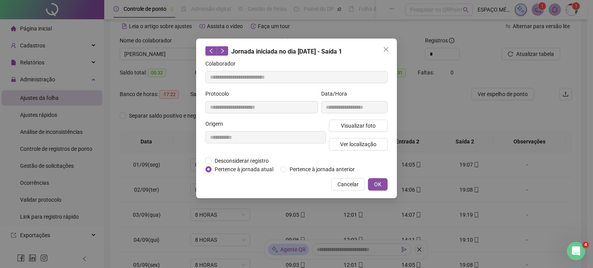
click at [387, 51] on icon "close" at bounding box center [386, 49] width 6 height 6
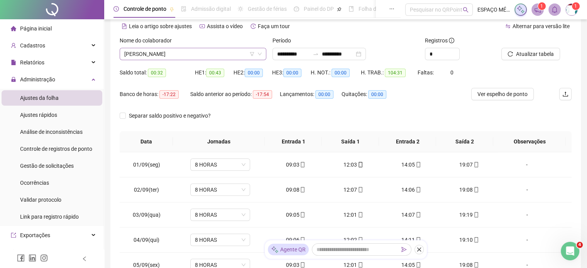
click at [227, 54] on span "ANA GABRIELA DE SOUSA ALVES" at bounding box center [192, 54] width 137 height 12
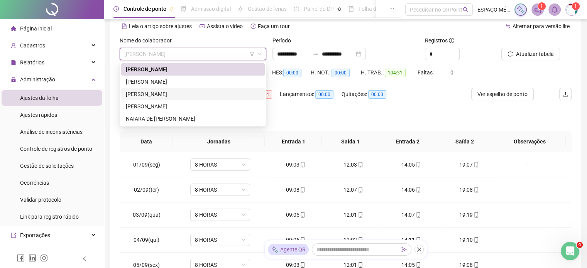
drag, startPoint x: 184, startPoint y: 92, endPoint x: 238, endPoint y: 86, distance: 54.4
click at [184, 92] on div "ELLESSANDRA TELIS DE ALMEIDA" at bounding box center [193, 94] width 134 height 8
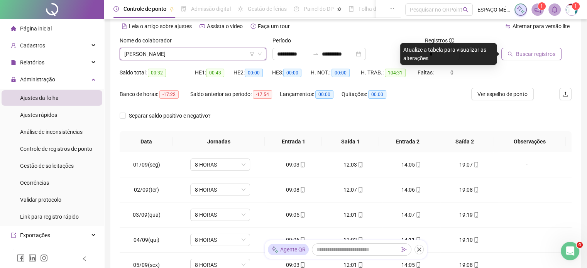
click at [519, 52] on span "Buscar registros" at bounding box center [535, 54] width 39 height 8
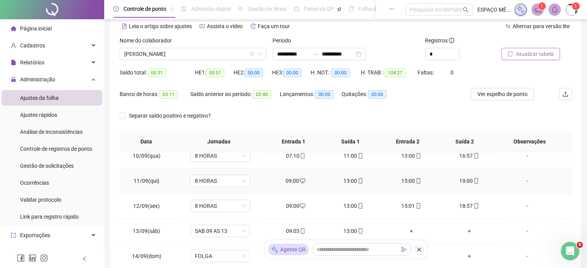
scroll to position [235, 0]
click at [359, 203] on icon "mobile" at bounding box center [360, 205] width 3 height 5
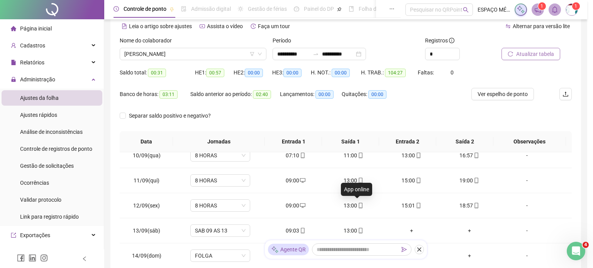
type input "**********"
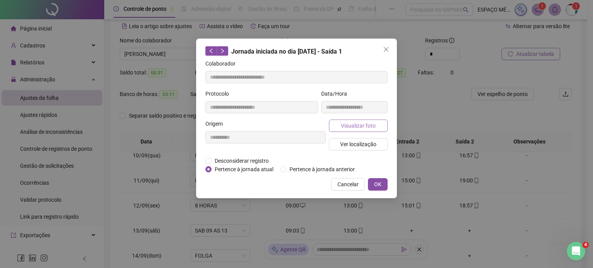
click at [362, 130] on button "Visualizar foto" at bounding box center [358, 126] width 59 height 12
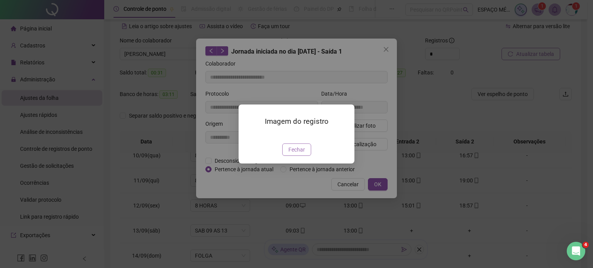
click at [295, 154] on span "Fechar" at bounding box center [296, 149] width 17 height 8
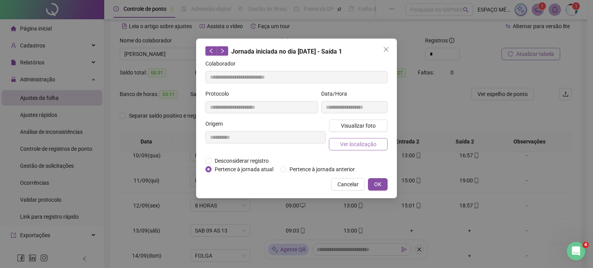
click at [360, 143] on span "Ver localização" at bounding box center [358, 144] width 36 height 8
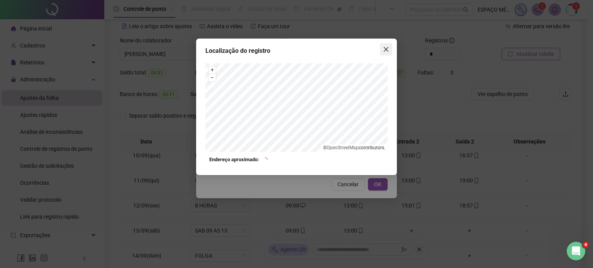
click at [389, 51] on span "Close" at bounding box center [386, 49] width 12 height 6
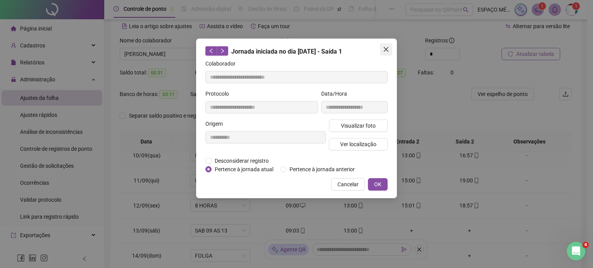
click at [388, 51] on icon "close" at bounding box center [386, 49] width 6 height 6
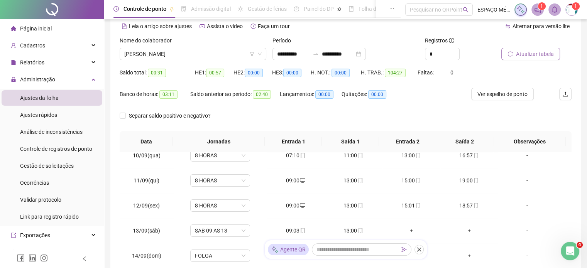
click at [573, 7] on sup "1" at bounding box center [576, 6] width 8 height 8
